Goal: Find specific page/section: Find specific page/section

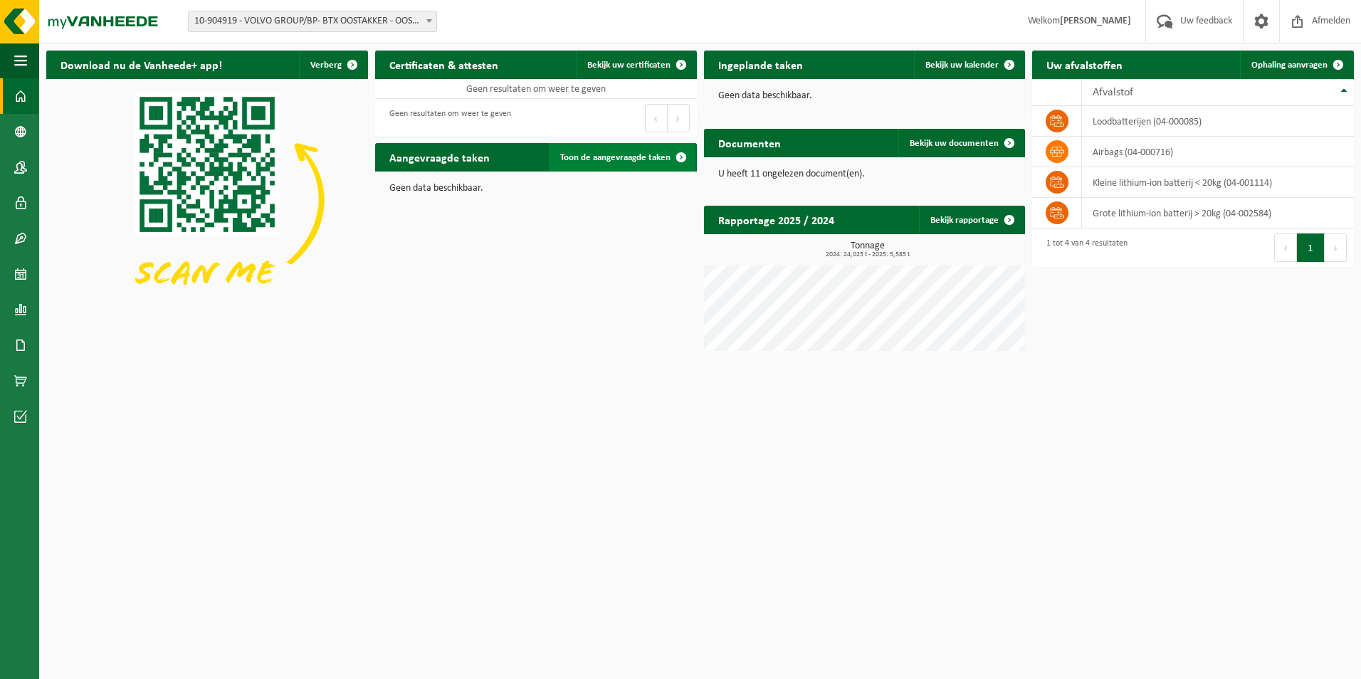
click at [674, 162] on span at bounding box center [681, 157] width 28 height 28
click at [676, 66] on span at bounding box center [681, 65] width 28 height 28
click at [1004, 58] on span at bounding box center [1009, 65] width 28 height 28
click at [575, 387] on html "Vestiging: 10-904919 - VOLVO GROUP/BP- BTX OOSTAKKER - OOSTAKKER 10-904919 - VO…" at bounding box center [680, 339] width 1361 height 679
